Goal: Check status: Check status

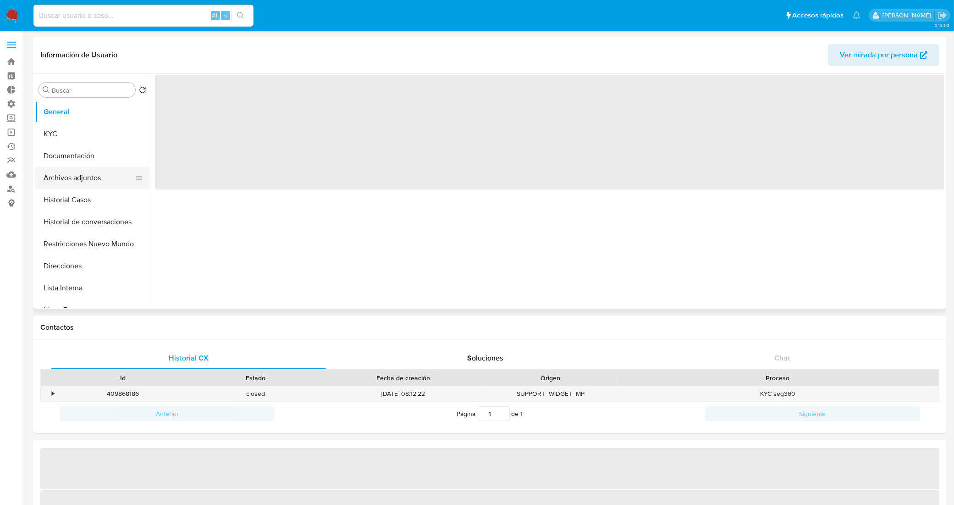
select select "10"
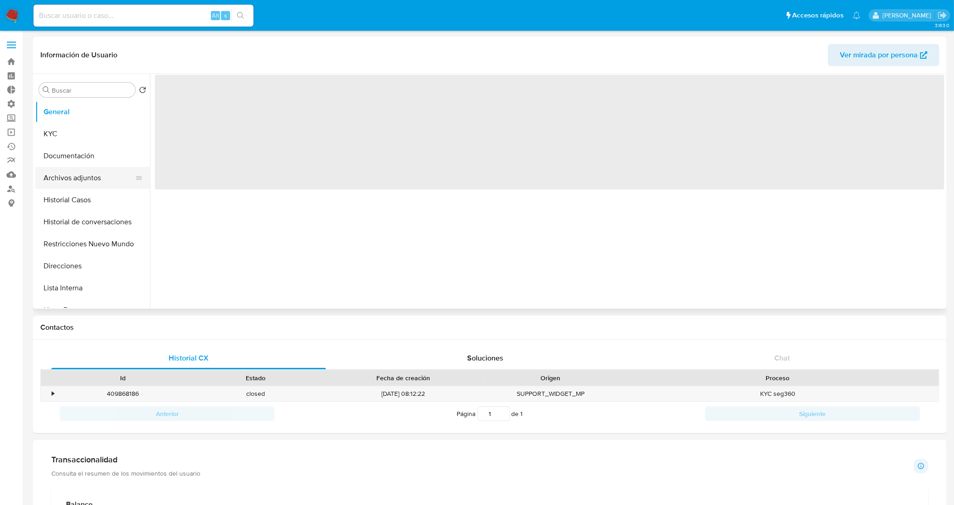
click at [89, 175] on button "Archivos adjuntos" at bounding box center [88, 178] width 107 height 22
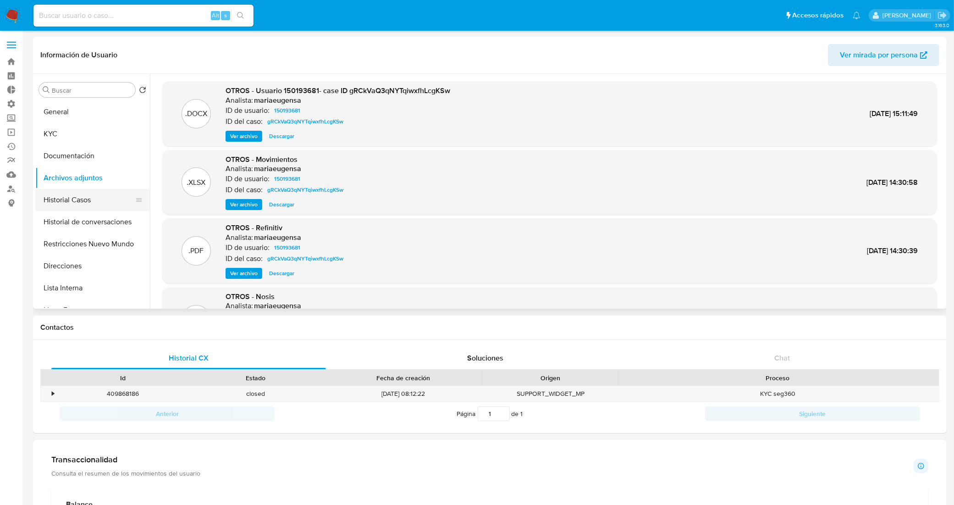
click at [82, 191] on button "Historial Casos" at bounding box center [88, 200] width 107 height 22
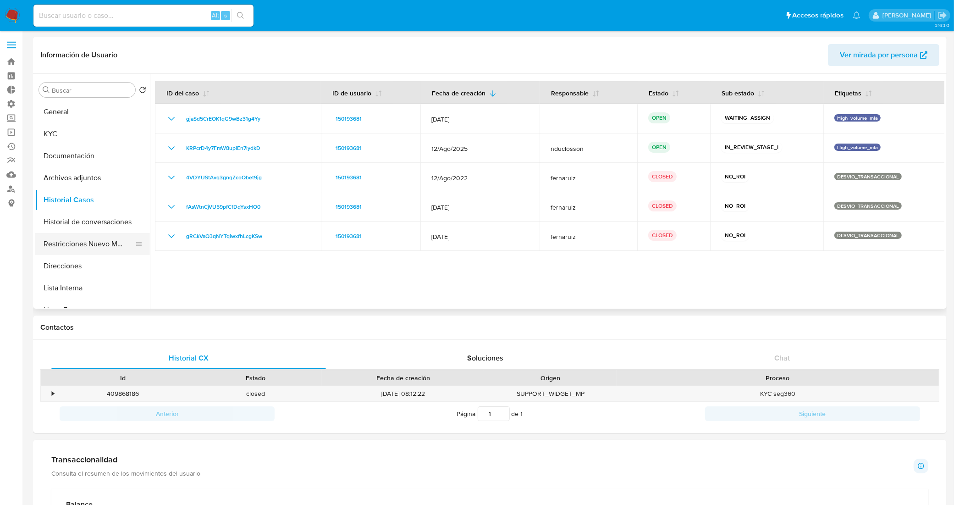
click at [83, 247] on button "Restricciones Nuevo Mundo" at bounding box center [88, 244] width 107 height 22
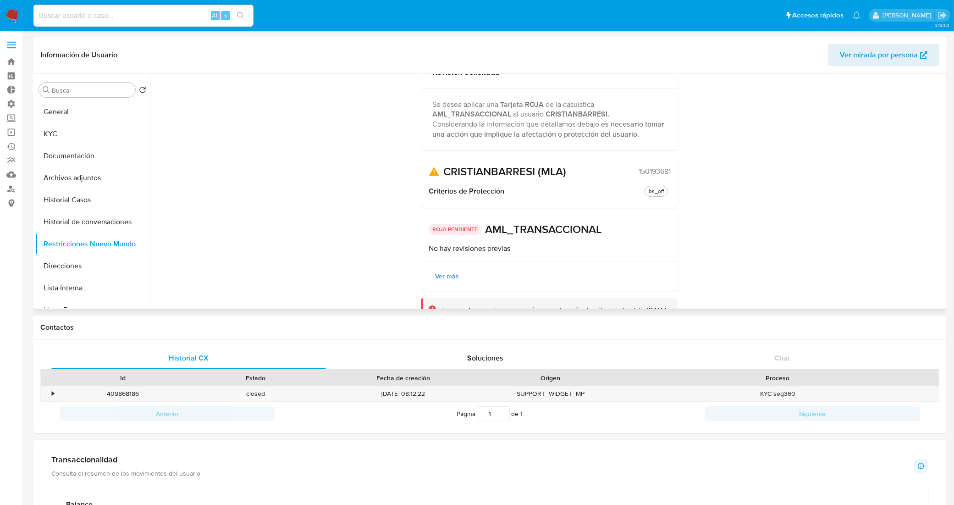
scroll to position [101, 0]
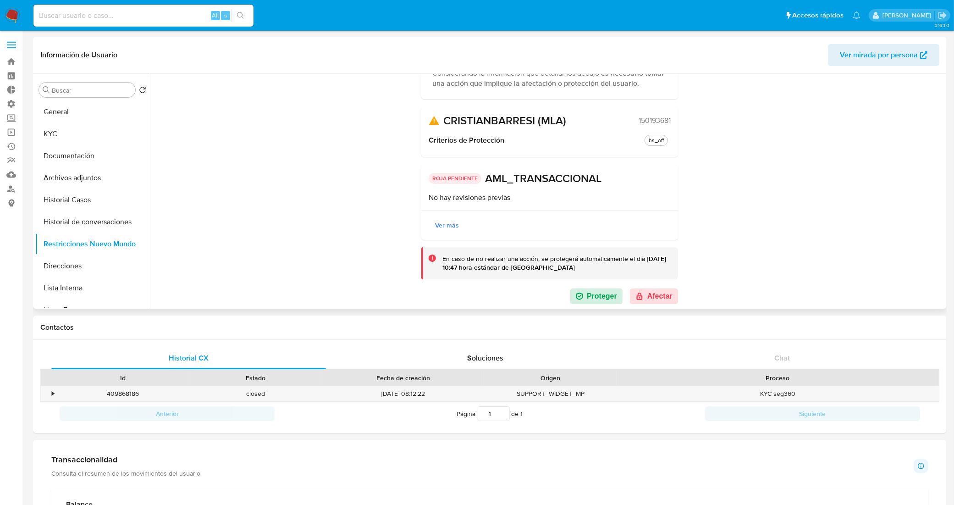
click at [443, 225] on span "Ver más" at bounding box center [447, 225] width 24 height 13
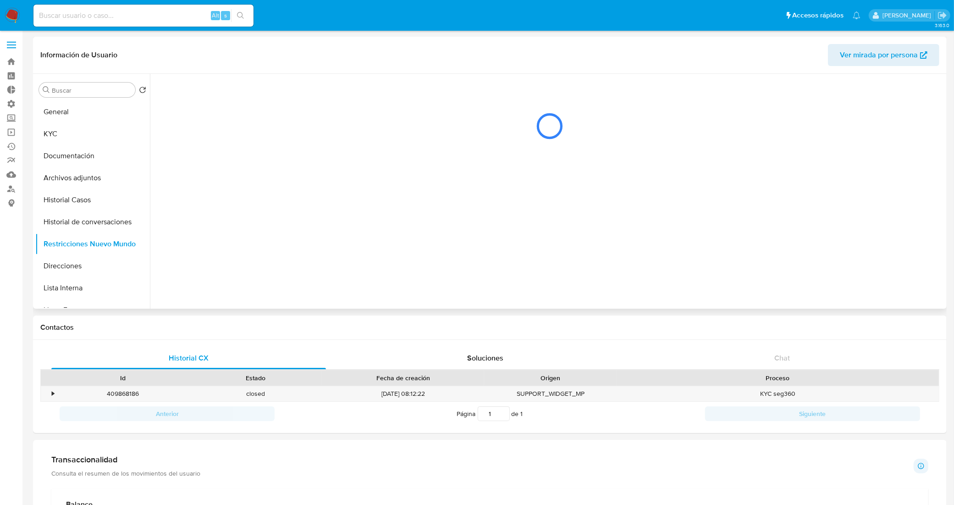
scroll to position [0, 0]
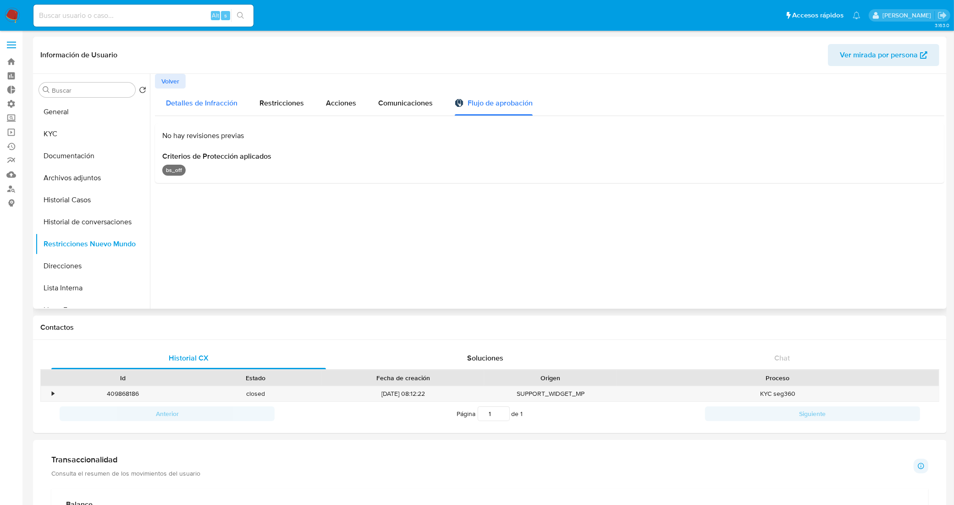
click at [221, 102] on span "Detalles de Infracción" at bounding box center [201, 103] width 71 height 11
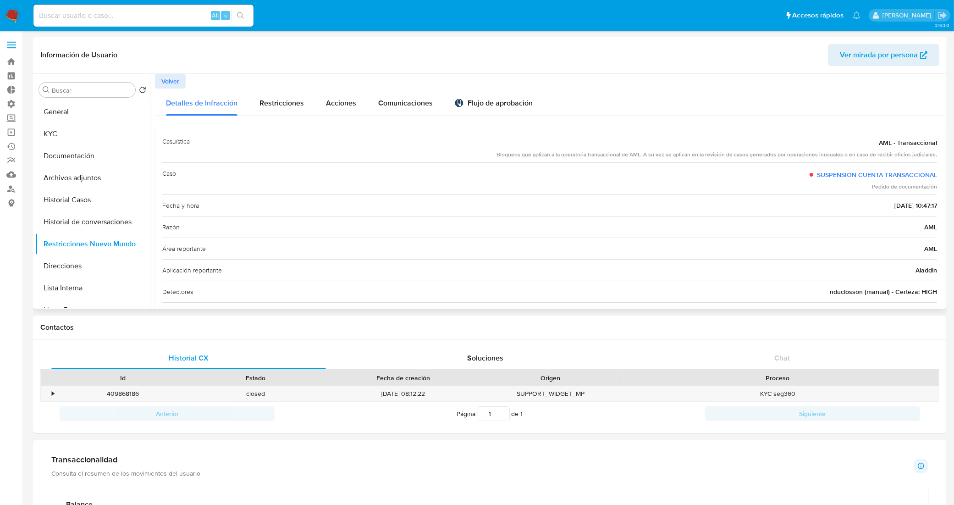
drag, startPoint x: 830, startPoint y: 292, endPoint x: 859, endPoint y: 294, distance: 29.9
click at [859, 294] on span "nduclosson (manual) - Certeza: HIGH" at bounding box center [883, 291] width 107 height 9
